Goal: Information Seeking & Learning: Learn about a topic

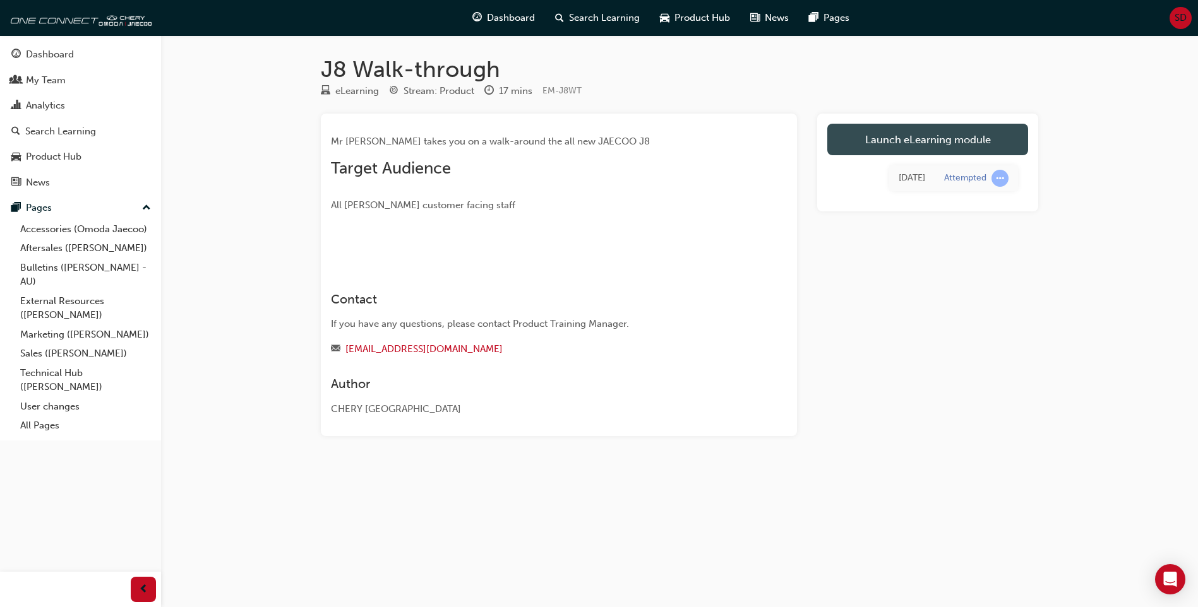
click at [889, 143] on link "Launch eLearning module" at bounding box center [927, 140] width 201 height 32
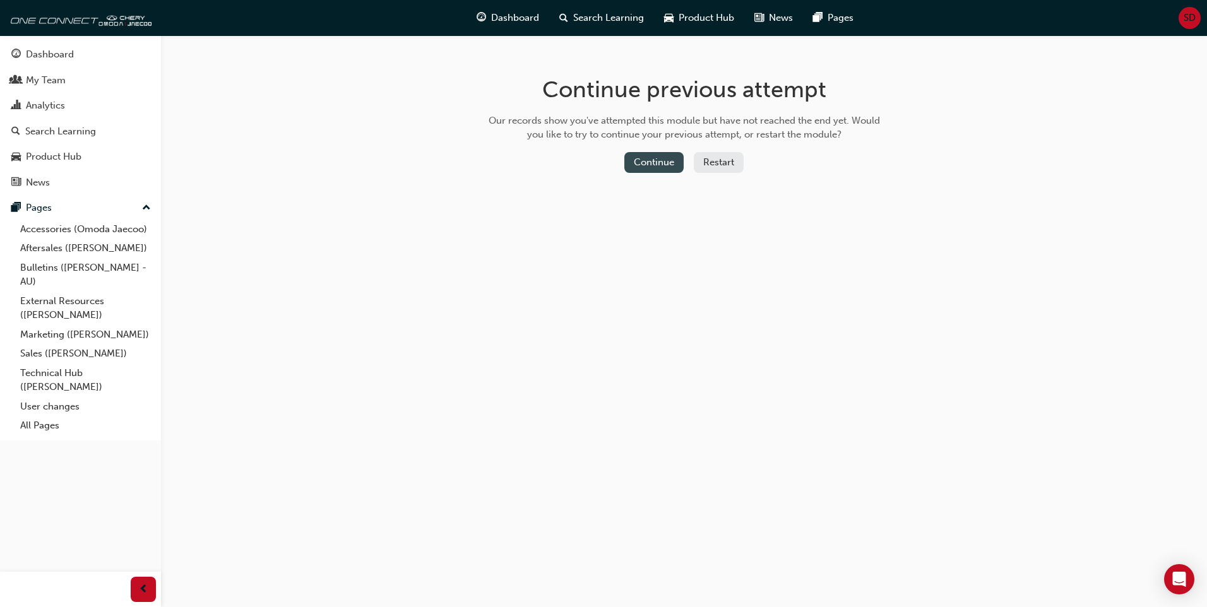
click at [655, 164] on button "Continue" at bounding box center [653, 162] width 59 height 21
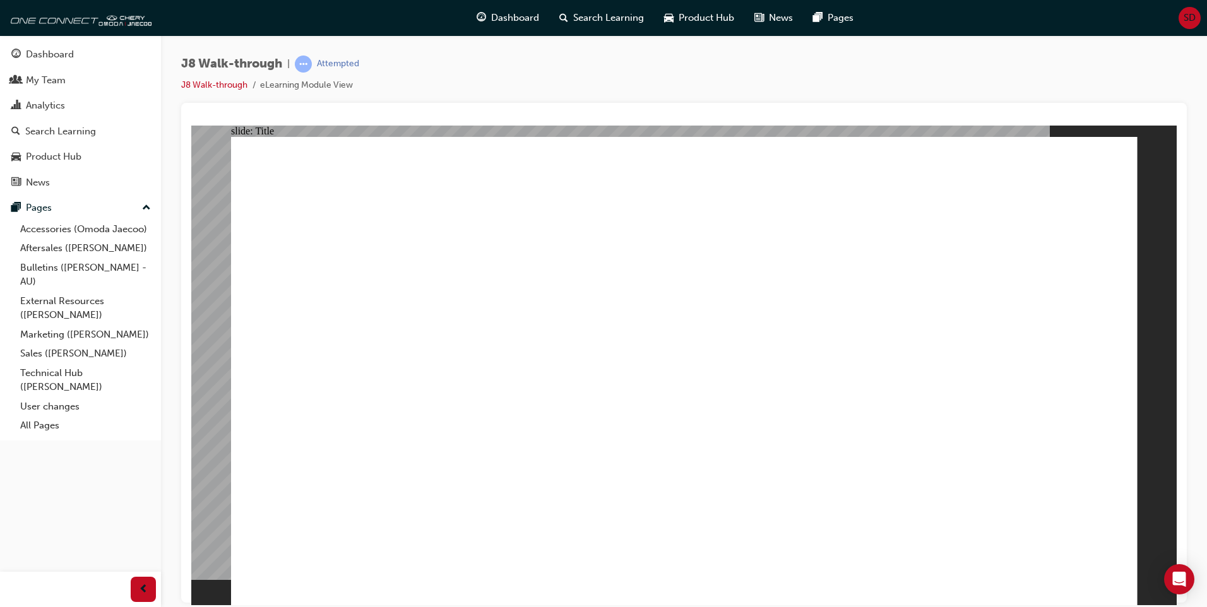
drag, startPoint x: 1344, startPoint y: 187, endPoint x: 1012, endPoint y: 158, distance: 333.3
drag, startPoint x: 1153, startPoint y: 390, endPoint x: 1156, endPoint y: 410, distance: 19.8
click at [1155, 400] on div "slide: Video Walk-through guide J8 VIDEO Next Walk-through guide J8 VIDEO Next" at bounding box center [683, 365] width 985 height 480
drag, startPoint x: 1117, startPoint y: 594, endPoint x: 1103, endPoint y: 592, distance: 14.0
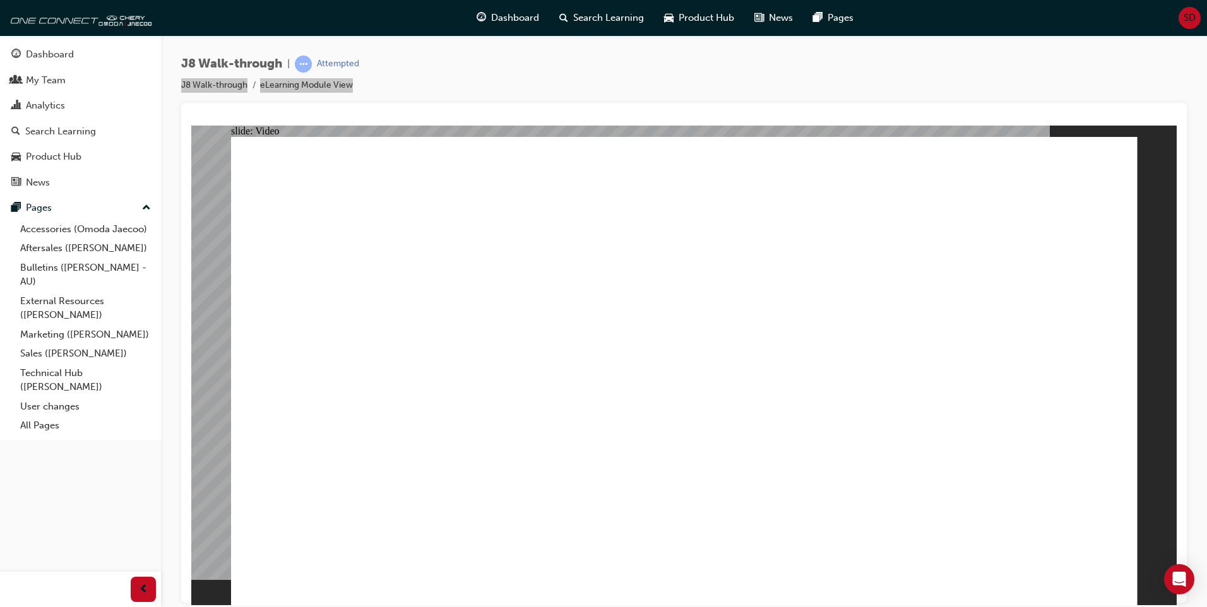
drag, startPoint x: 1097, startPoint y: 528, endPoint x: 1052, endPoint y: 233, distance: 298.2
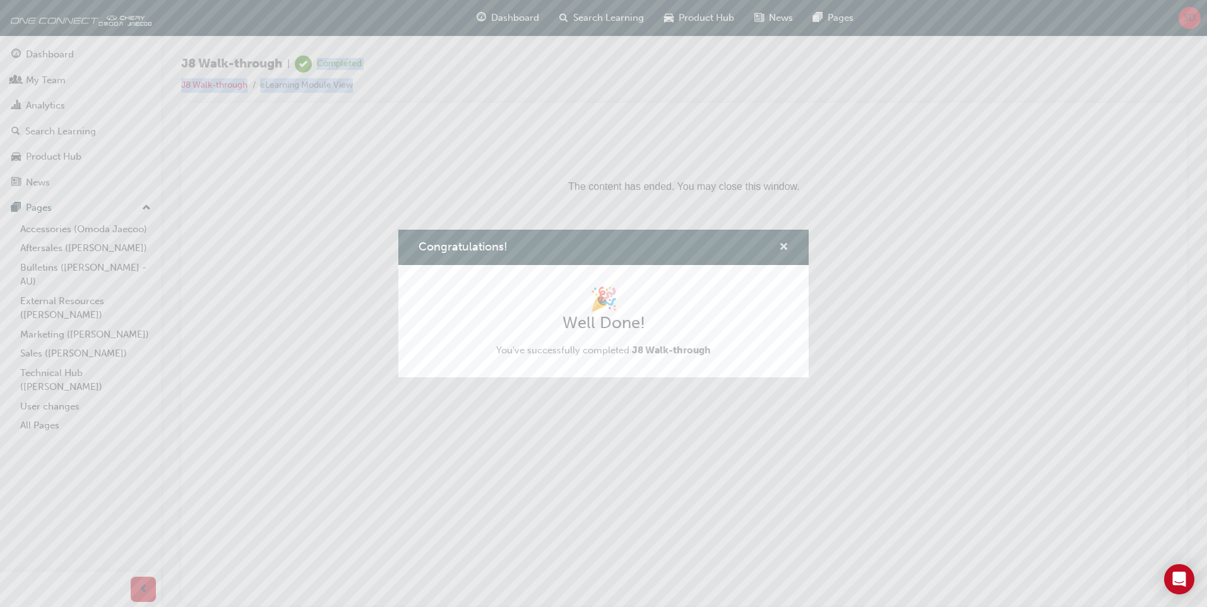
click at [787, 243] on span "cross-icon" at bounding box center [783, 247] width 9 height 11
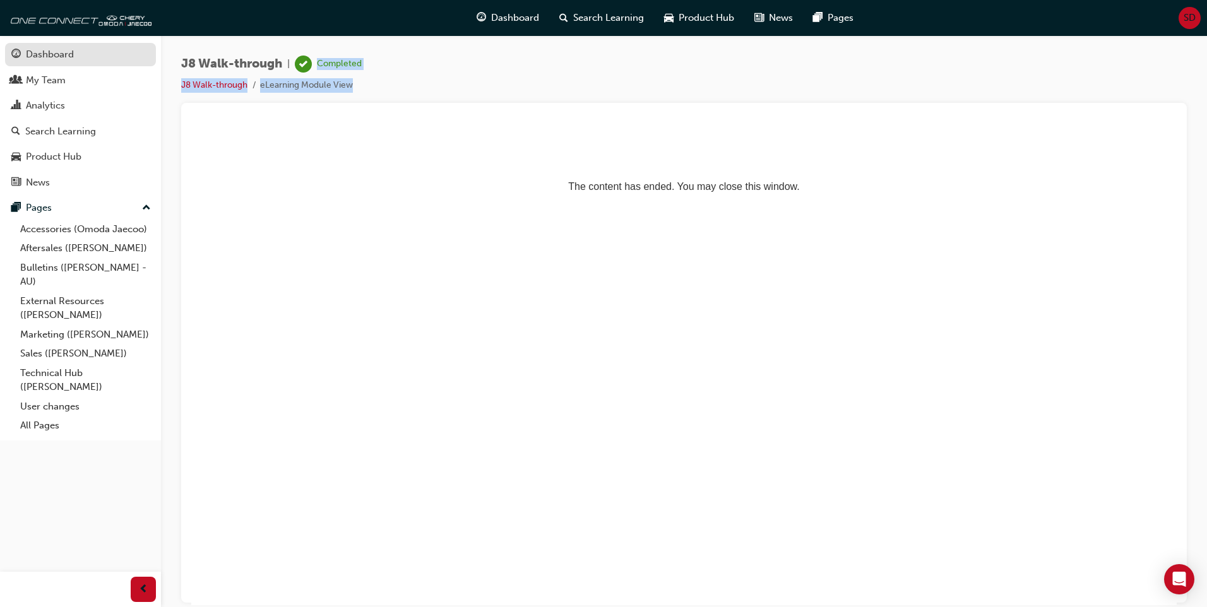
click at [73, 56] on div "Dashboard" at bounding box center [50, 54] width 48 height 15
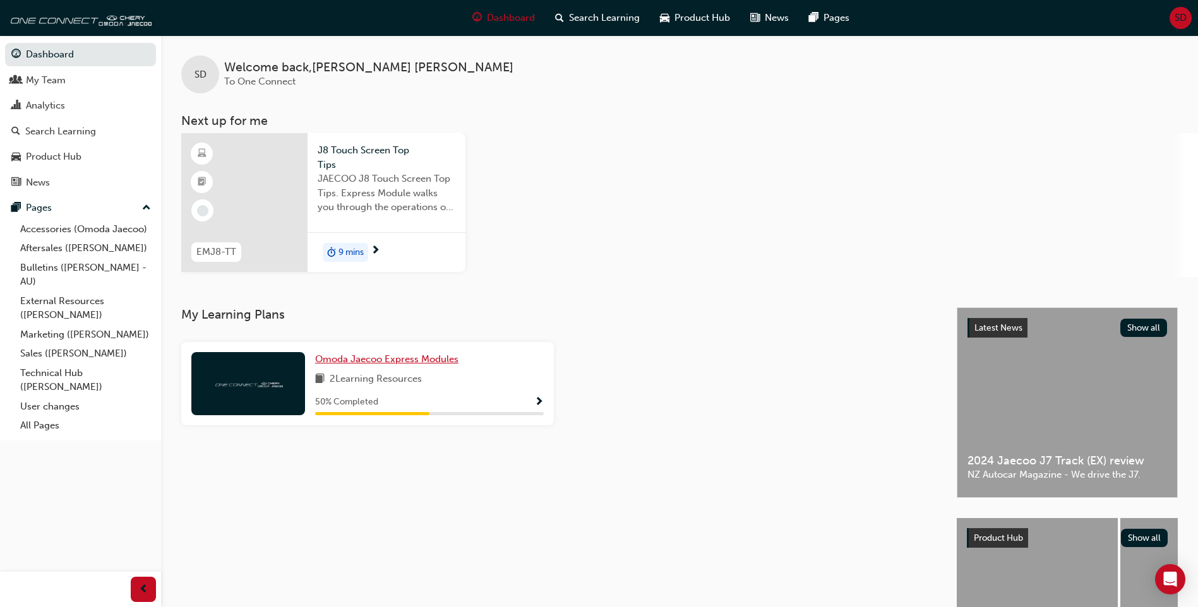
click at [359, 359] on span "Omoda Jaecoo Express Modules" at bounding box center [386, 359] width 143 height 11
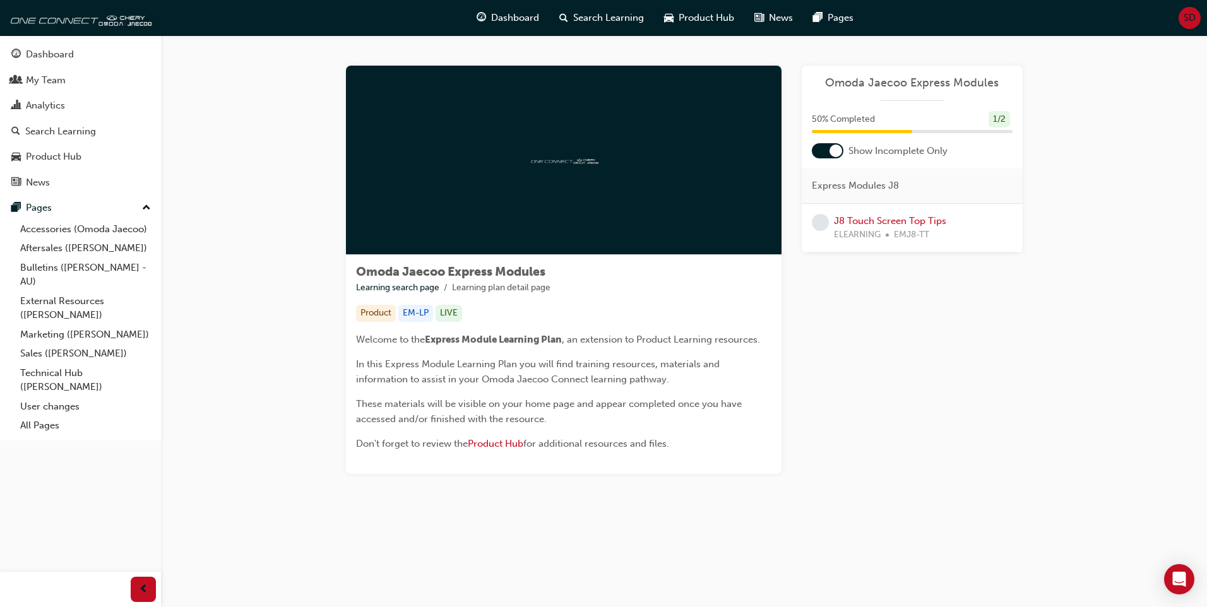
click at [554, 158] on img at bounding box center [563, 160] width 69 height 12
click at [893, 221] on link "J8 Touch Screen Top Tips" at bounding box center [890, 220] width 112 height 11
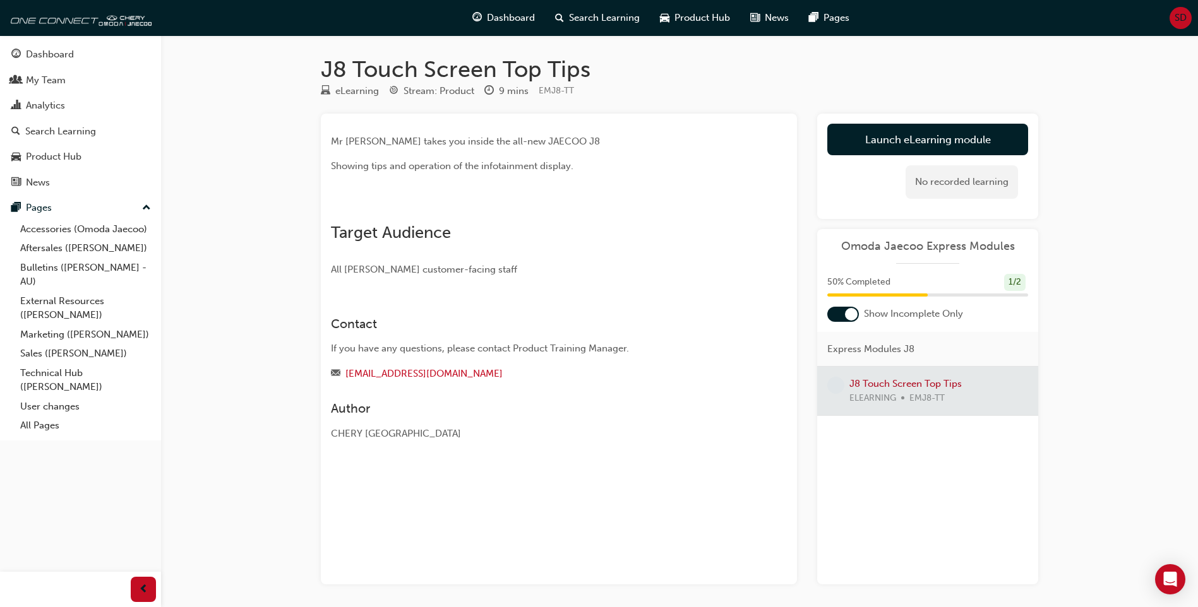
click at [331, 209] on img at bounding box center [331, 209] width 0 height 0
drag, startPoint x: 449, startPoint y: 394, endPoint x: 441, endPoint y: 403, distance: 12.5
click at [448, 242] on span "Target Audience" at bounding box center [391, 233] width 120 height 20
drag, startPoint x: 420, startPoint y: 418, endPoint x: 423, endPoint y: 432, distance: 14.9
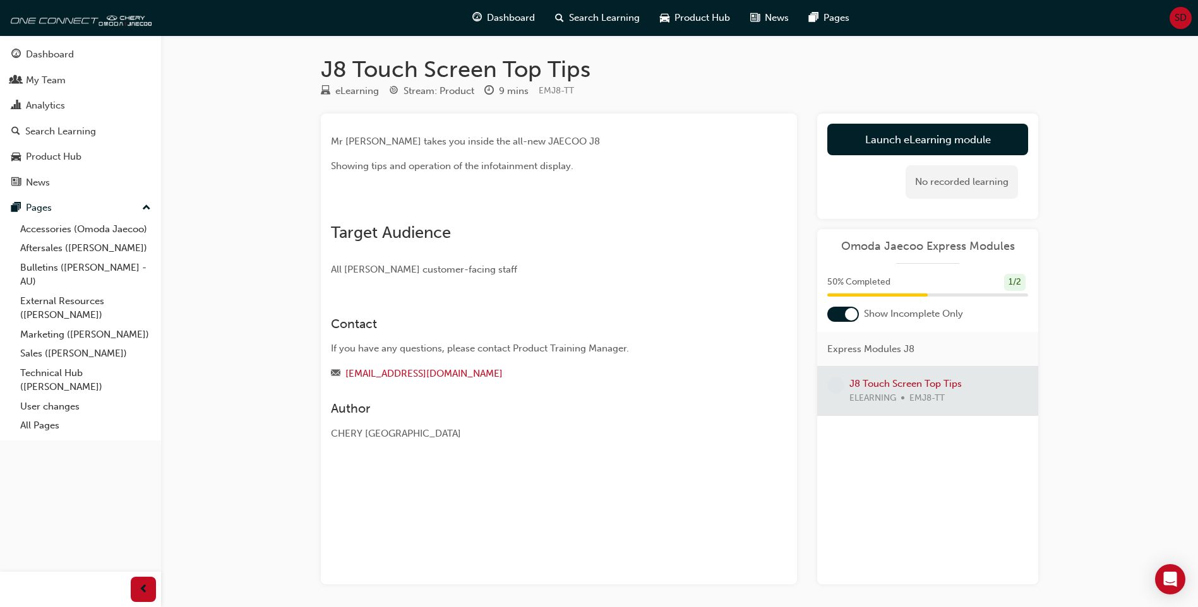
click at [419, 277] on div "Mr [PERSON_NAME] takes you inside the all-new JAECOO J8 Showing tips and operat…" at bounding box center [536, 205] width 410 height 143
drag, startPoint x: 461, startPoint y: 451, endPoint x: 502, endPoint y: 457, distance: 40.9
click at [463, 451] on div "Mr [PERSON_NAME] takes you inside the all-new JAECOO J8 Showing tips and operat…" at bounding box center [559, 349] width 476 height 471
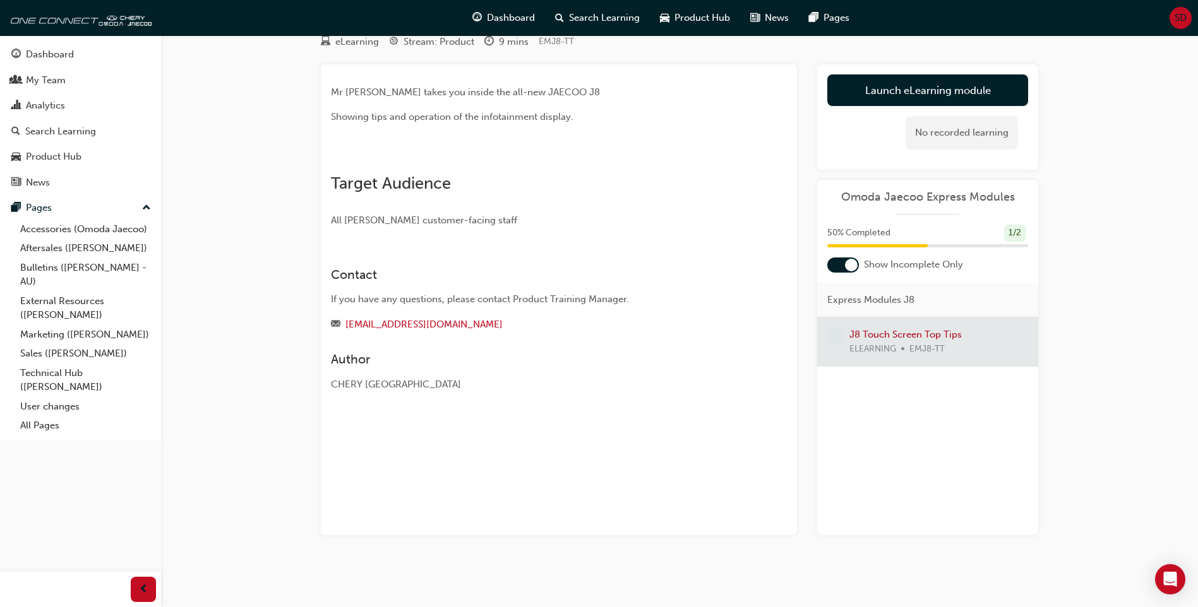
scroll to position [95, 0]
click at [915, 318] on div at bounding box center [927, 342] width 221 height 49
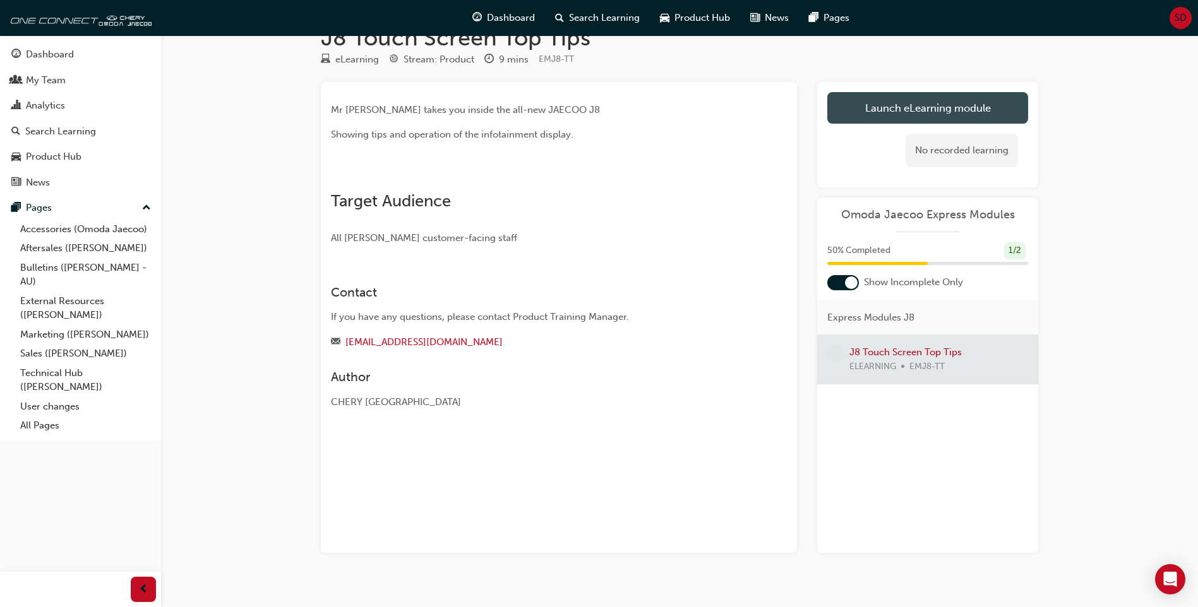
click at [881, 100] on link "Launch eLearning module" at bounding box center [927, 108] width 201 height 32
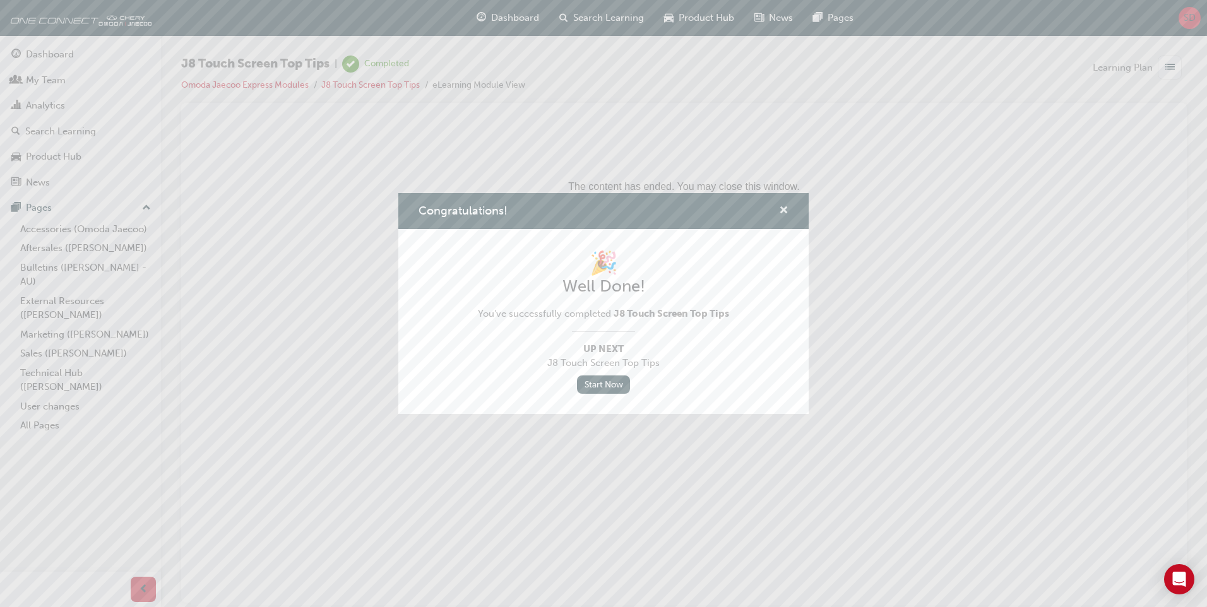
click at [785, 208] on span "cross-icon" at bounding box center [783, 211] width 9 height 11
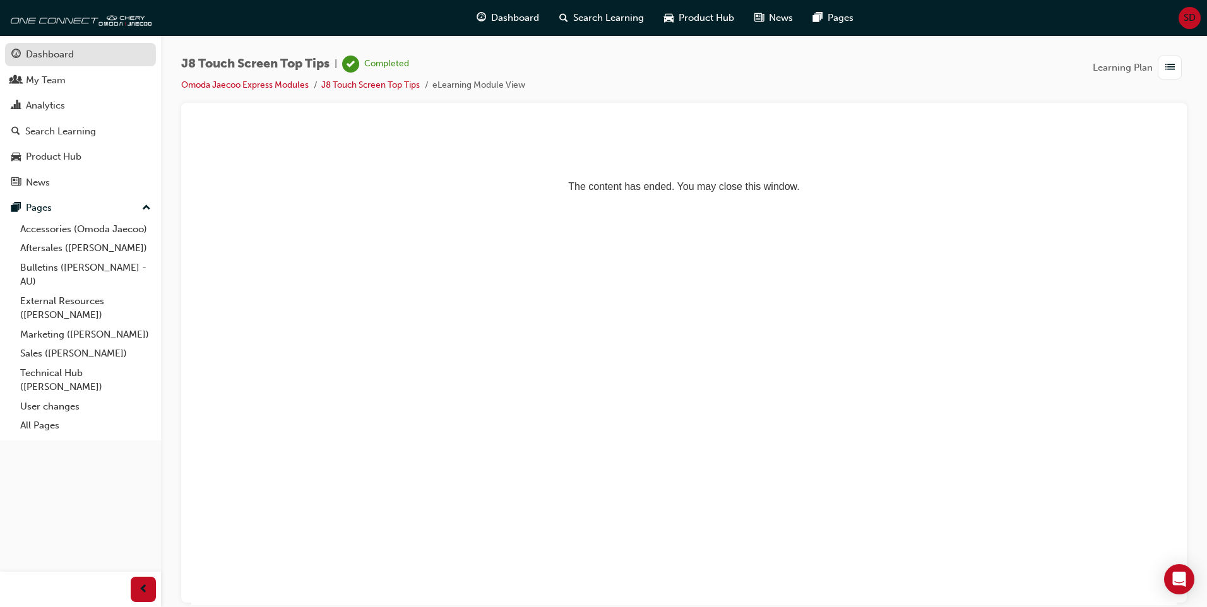
click at [48, 51] on div "Dashboard" at bounding box center [50, 54] width 48 height 15
